Goal: Transaction & Acquisition: Purchase product/service

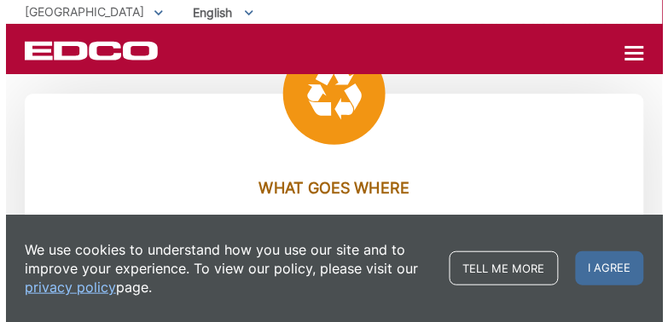
scroll to position [1501, 0]
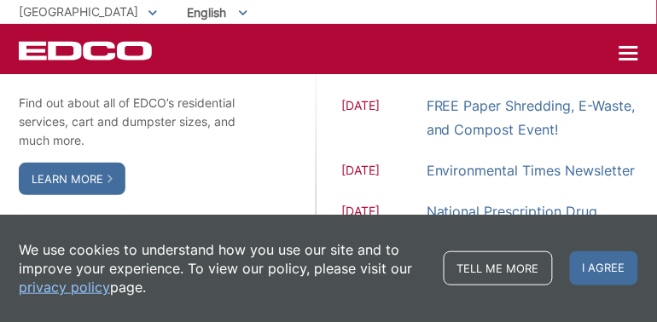
click at [633, 54] on div at bounding box center [628, 53] width 19 height 3
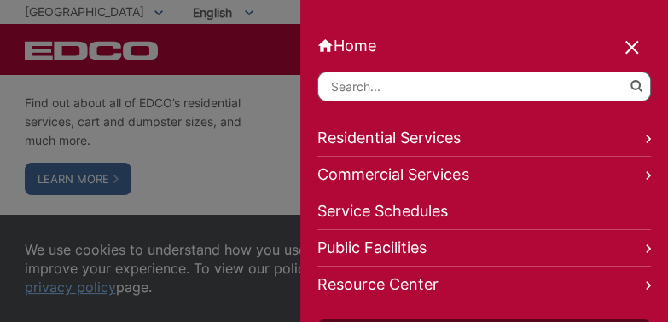
click at [645, 136] on icon at bounding box center [647, 139] width 5 height 9
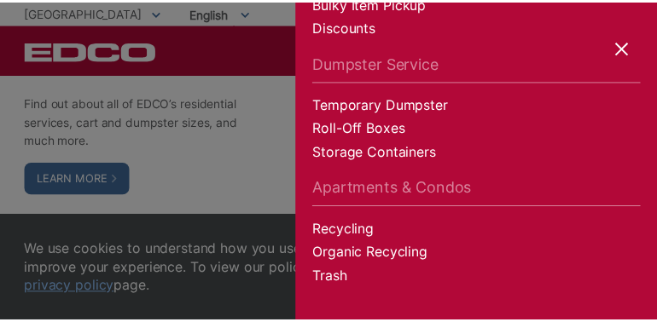
scroll to position [285, 0]
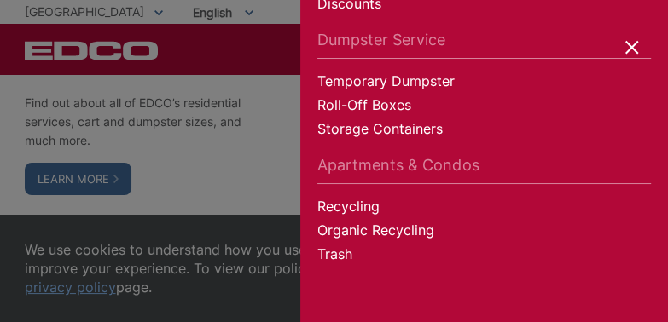
click at [624, 44] on div at bounding box center [633, 49] width 24 height 24
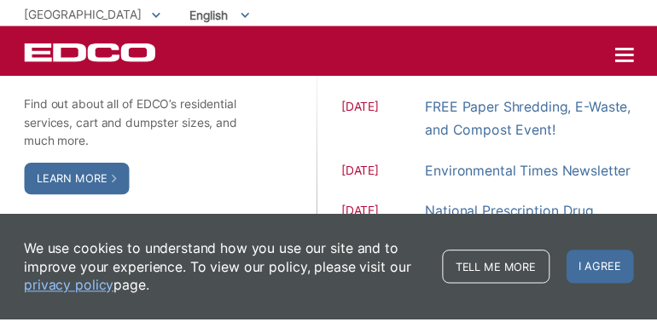
scroll to position [352, 0]
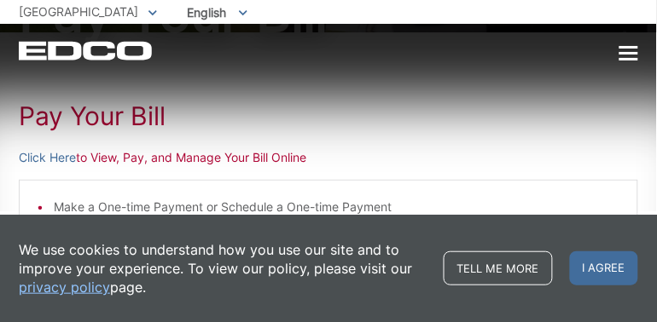
scroll to position [205, 0]
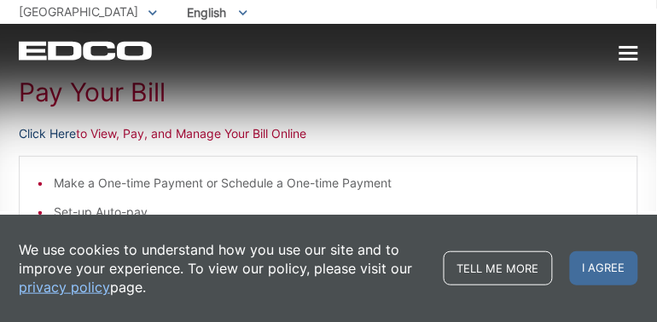
click at [58, 131] on link "Click Here" at bounding box center [47, 133] width 57 height 19
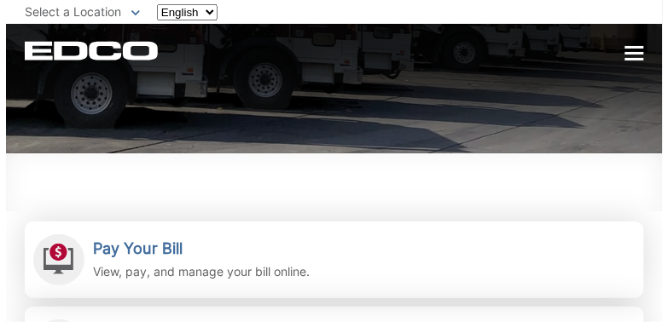
scroll to position [273, 0]
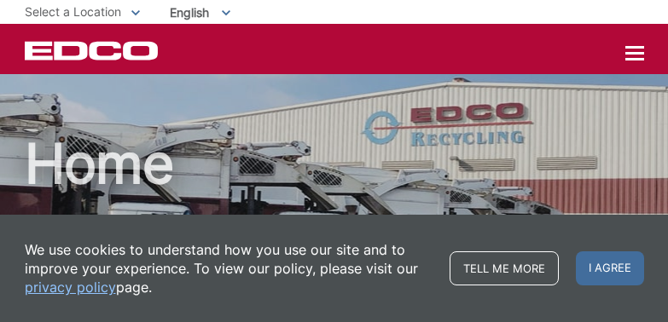
scroll to position [273, 0]
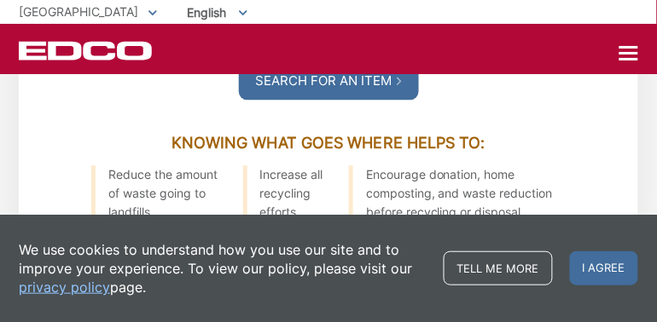
scroll to position [2387, 0]
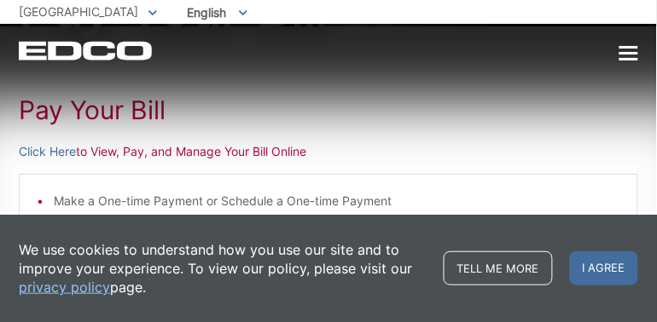
scroll to position [205, 0]
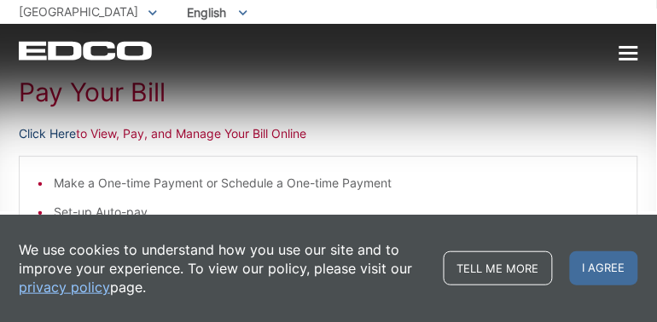
click at [35, 131] on link "Click Here" at bounding box center [47, 133] width 57 height 19
